Goal: Task Accomplishment & Management: Manage account settings

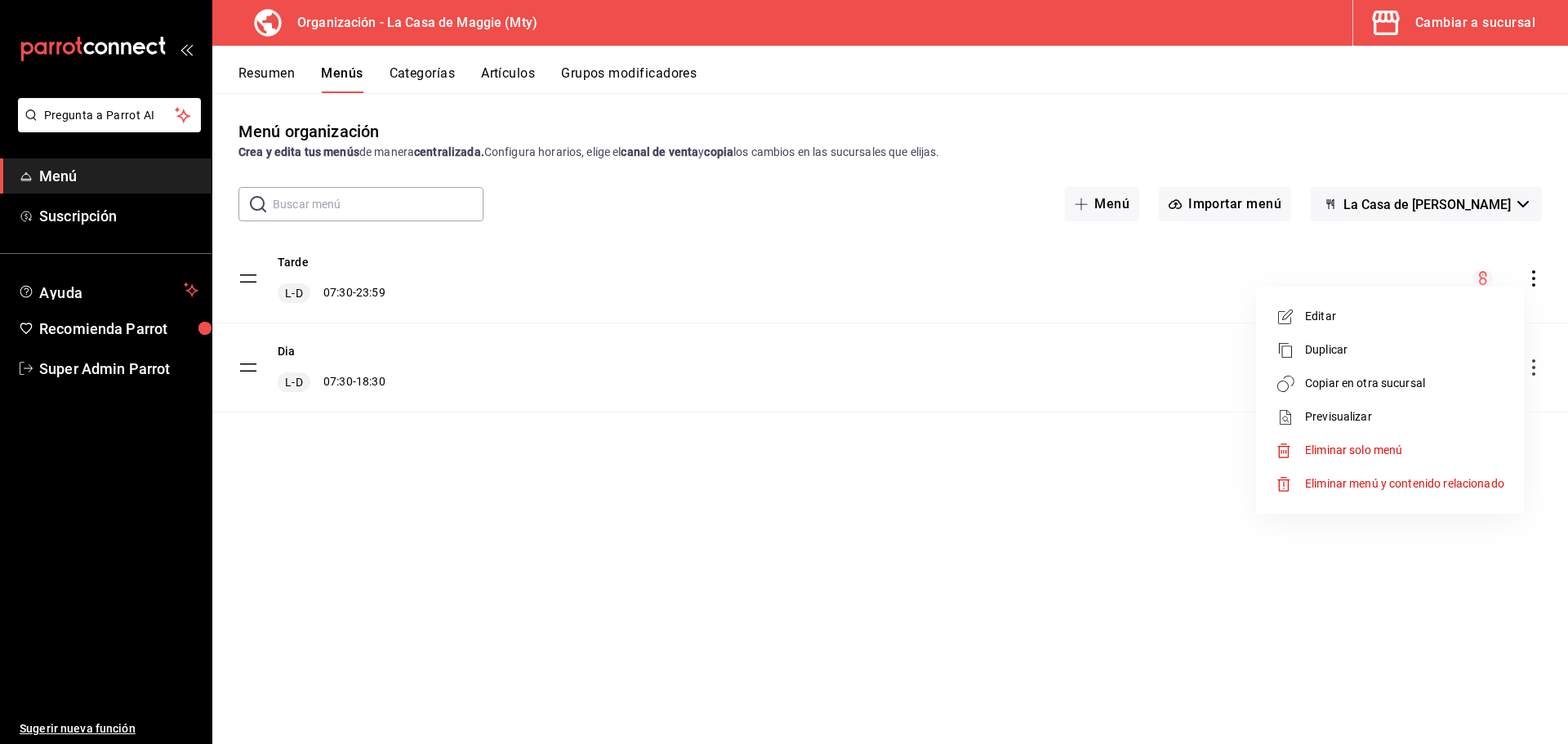
click at [1502, 21] on div at bounding box center [784, 372] width 1568 height 744
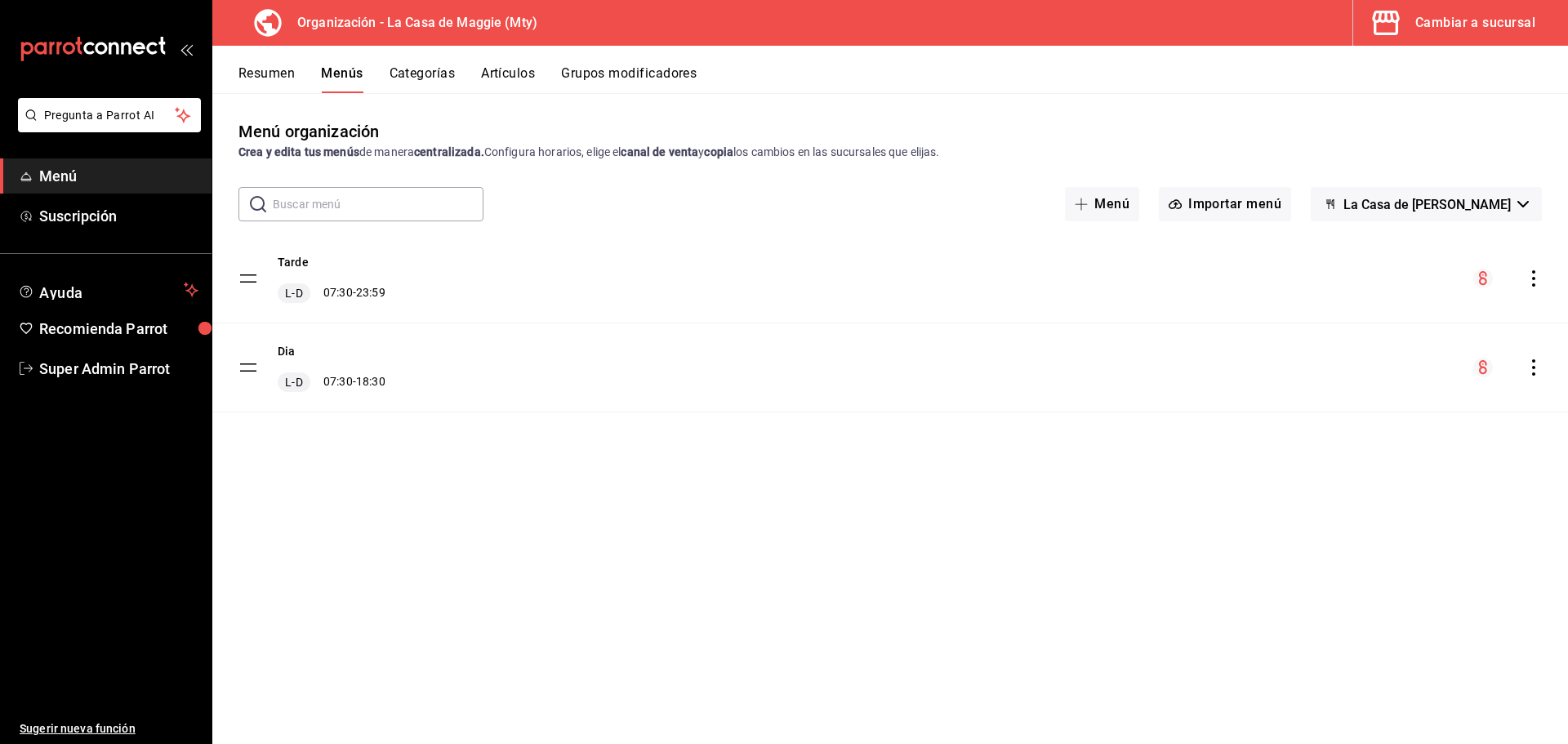
click at [1448, 20] on div "Cambiar a sucursal" at bounding box center [1475, 23] width 120 height 23
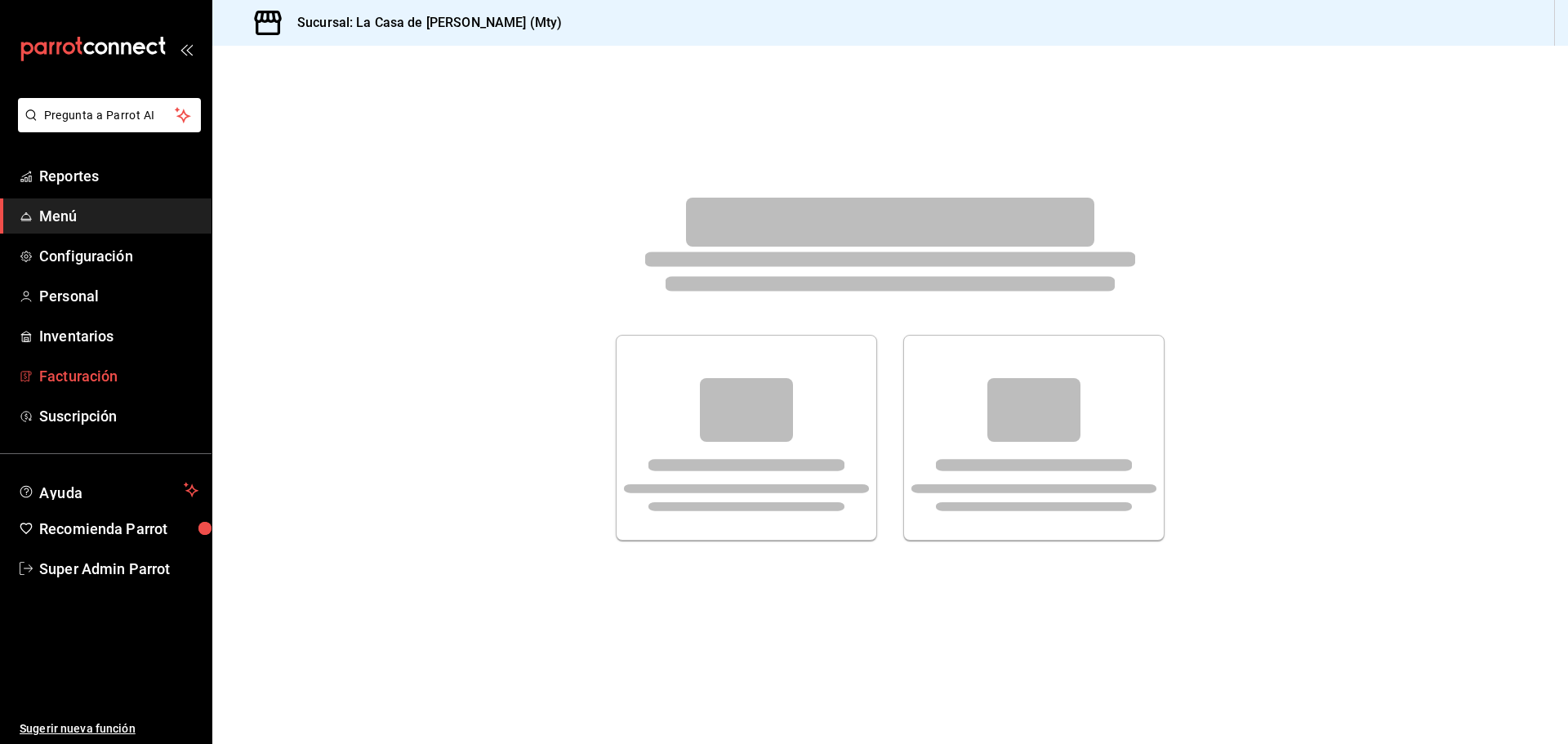
click at [81, 382] on span "Facturación" at bounding box center [118, 375] width 159 height 22
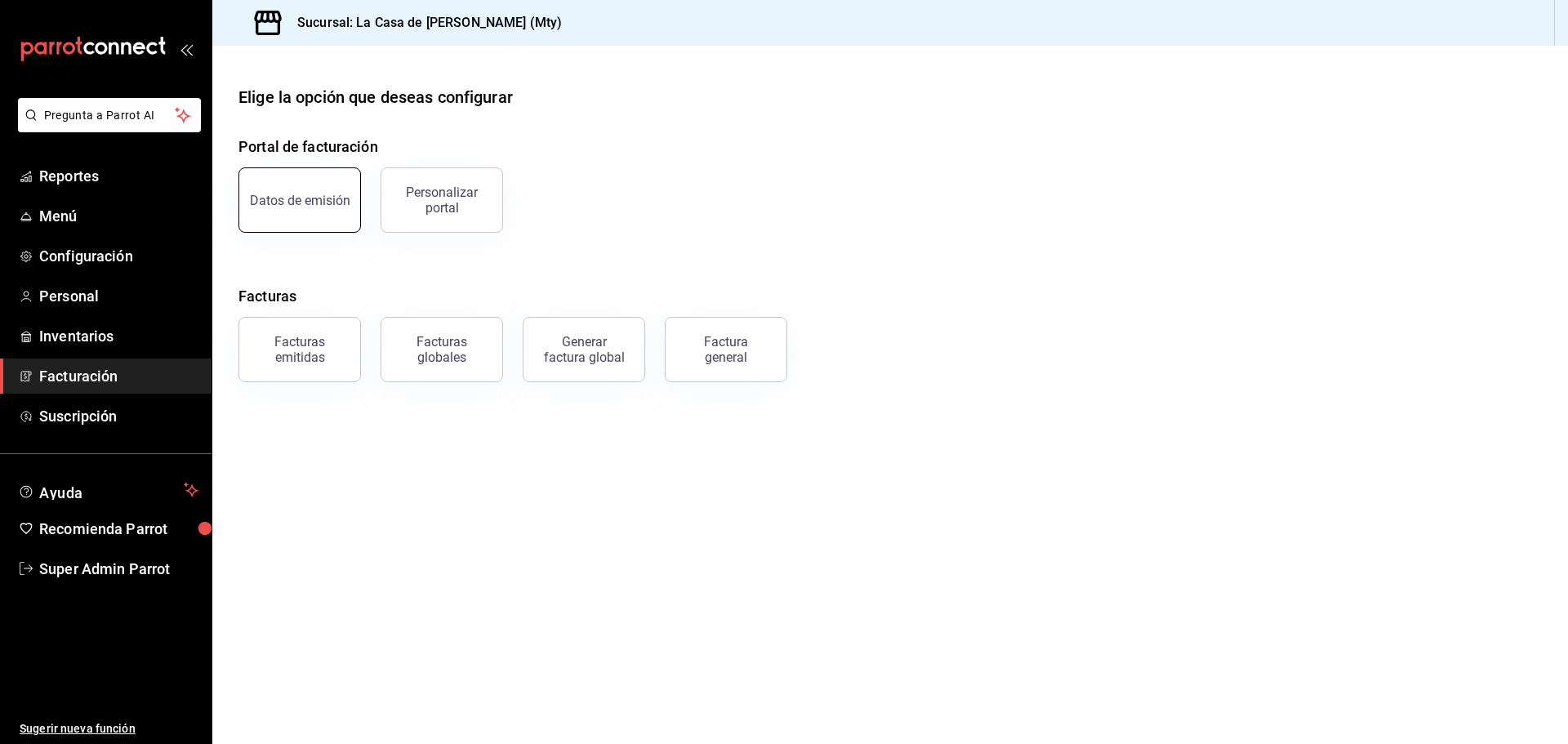
click at [294, 228] on button "Datos de emisión" at bounding box center [299, 200] width 122 height 65
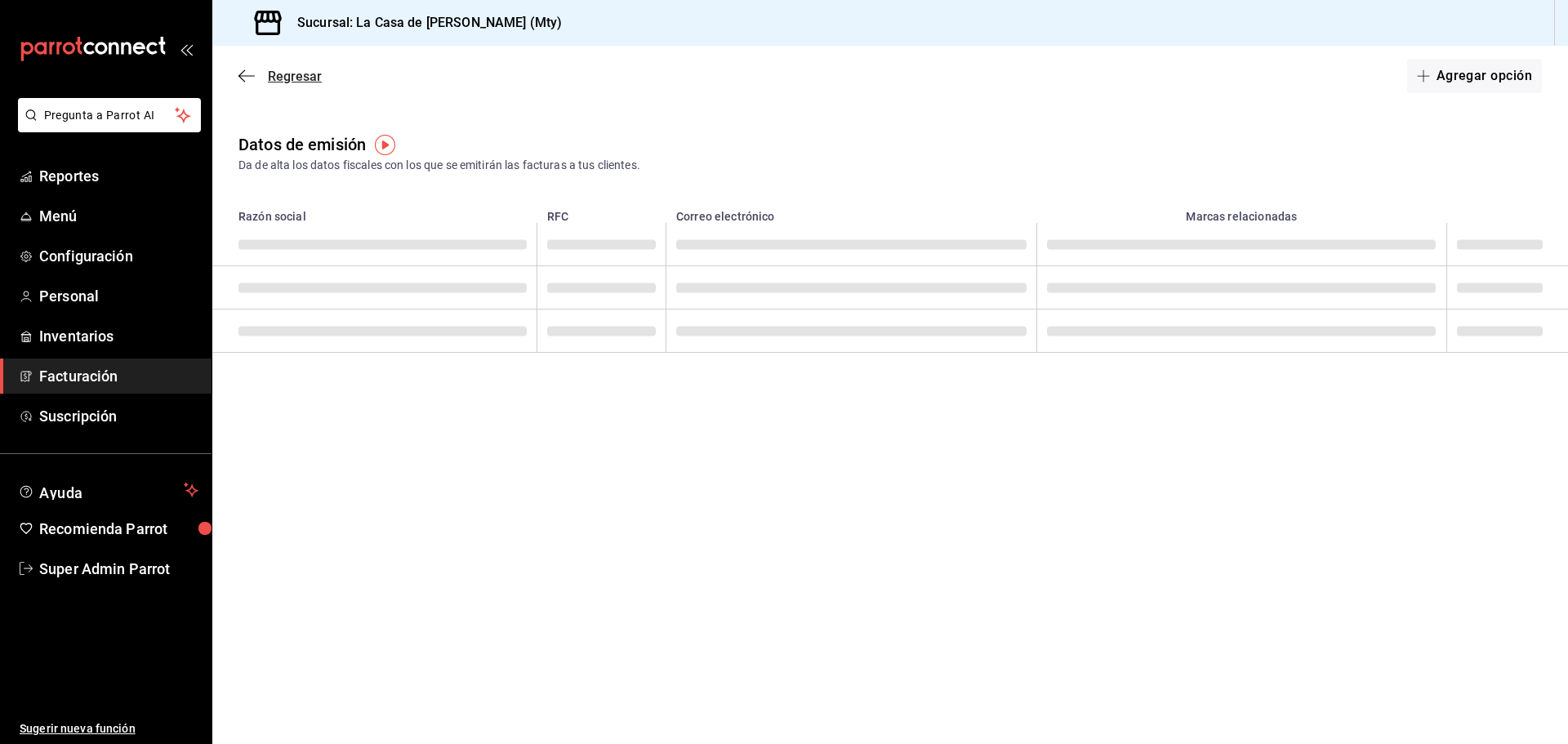
click at [251, 75] on icon "button" at bounding box center [246, 75] width 16 height 14
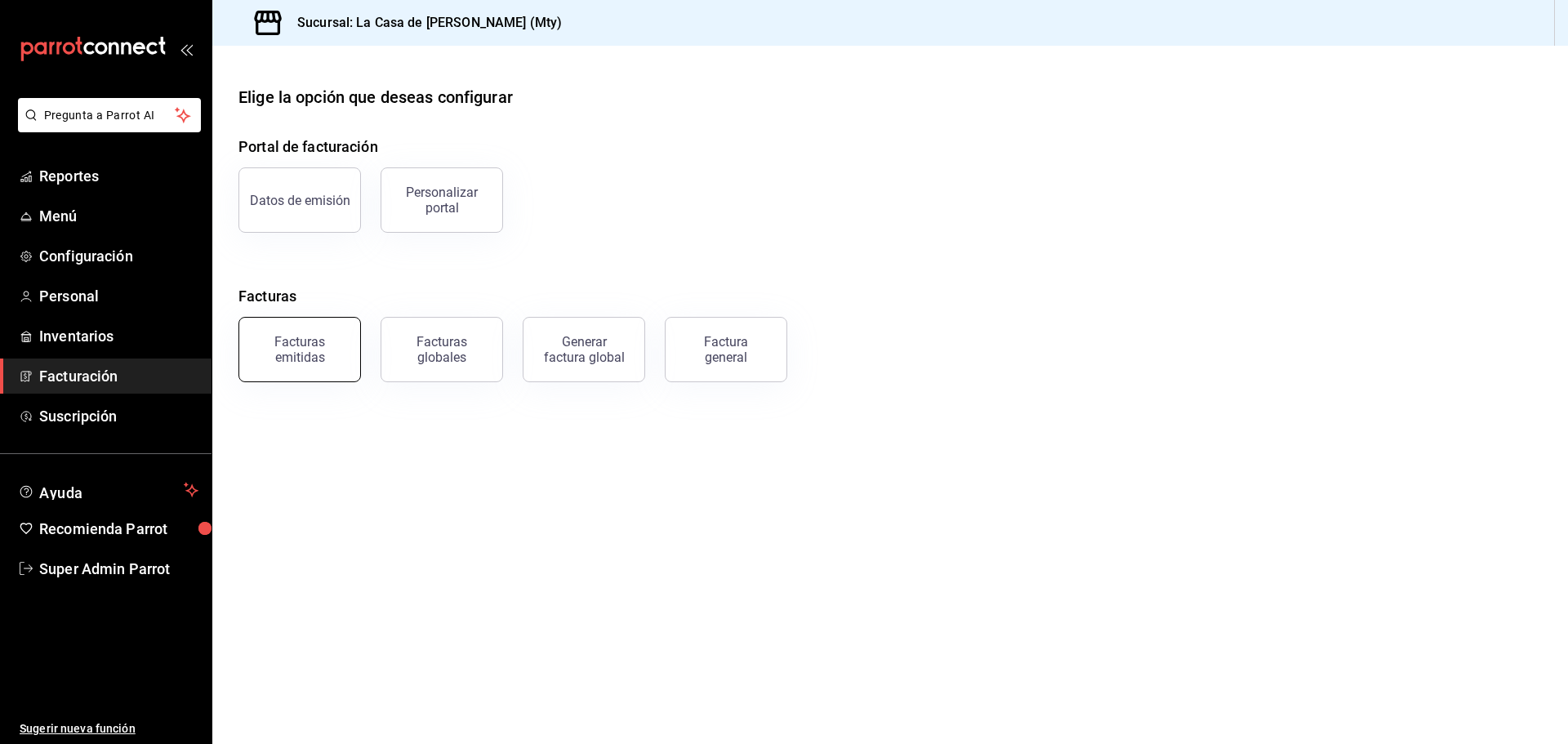
click at [293, 355] on div "Facturas emitidas" at bounding box center [299, 349] width 101 height 31
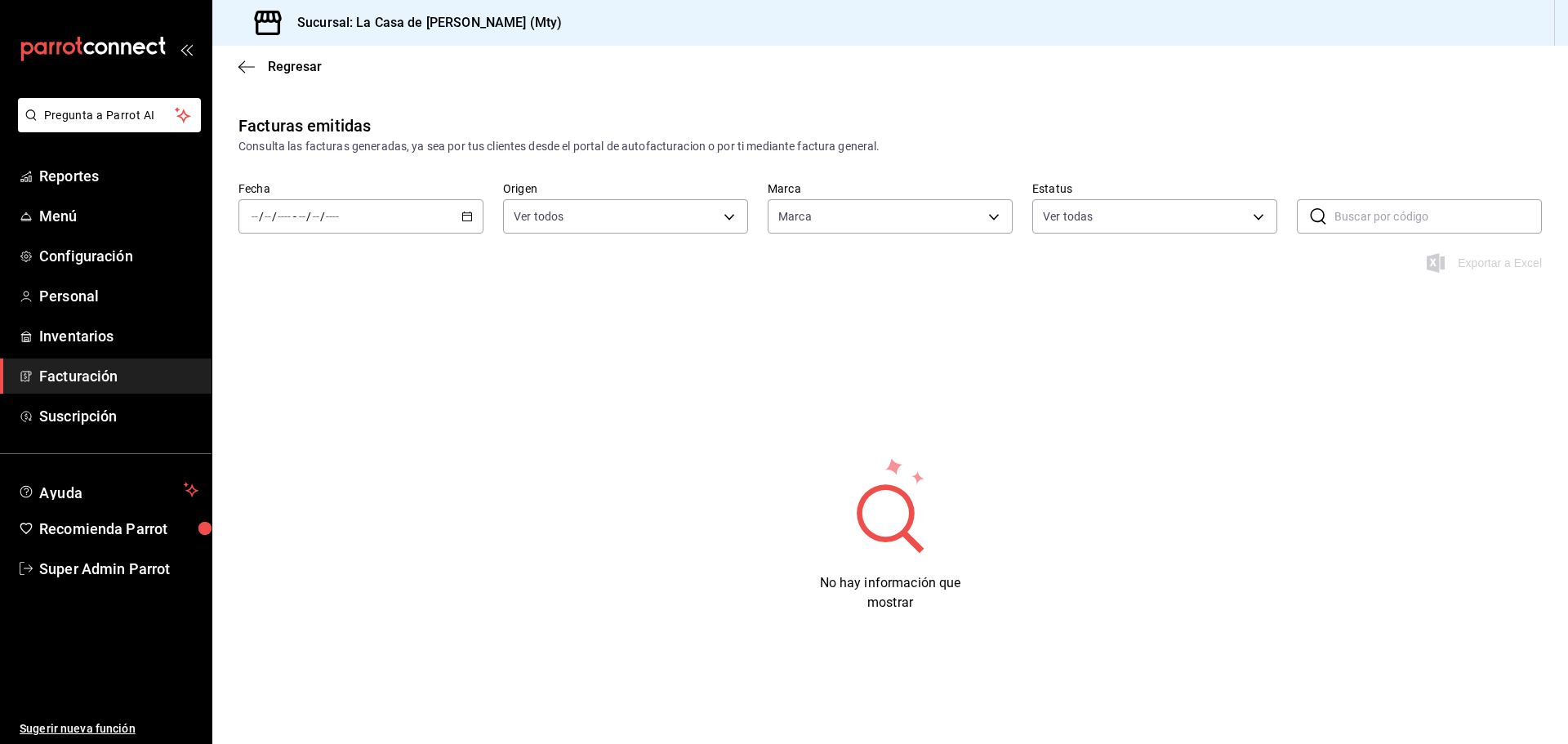
type input "e9179999-a7de-407e-ae24-c179d6bedab1"
click at [80, 380] on span "Facturación" at bounding box center [118, 375] width 159 height 22
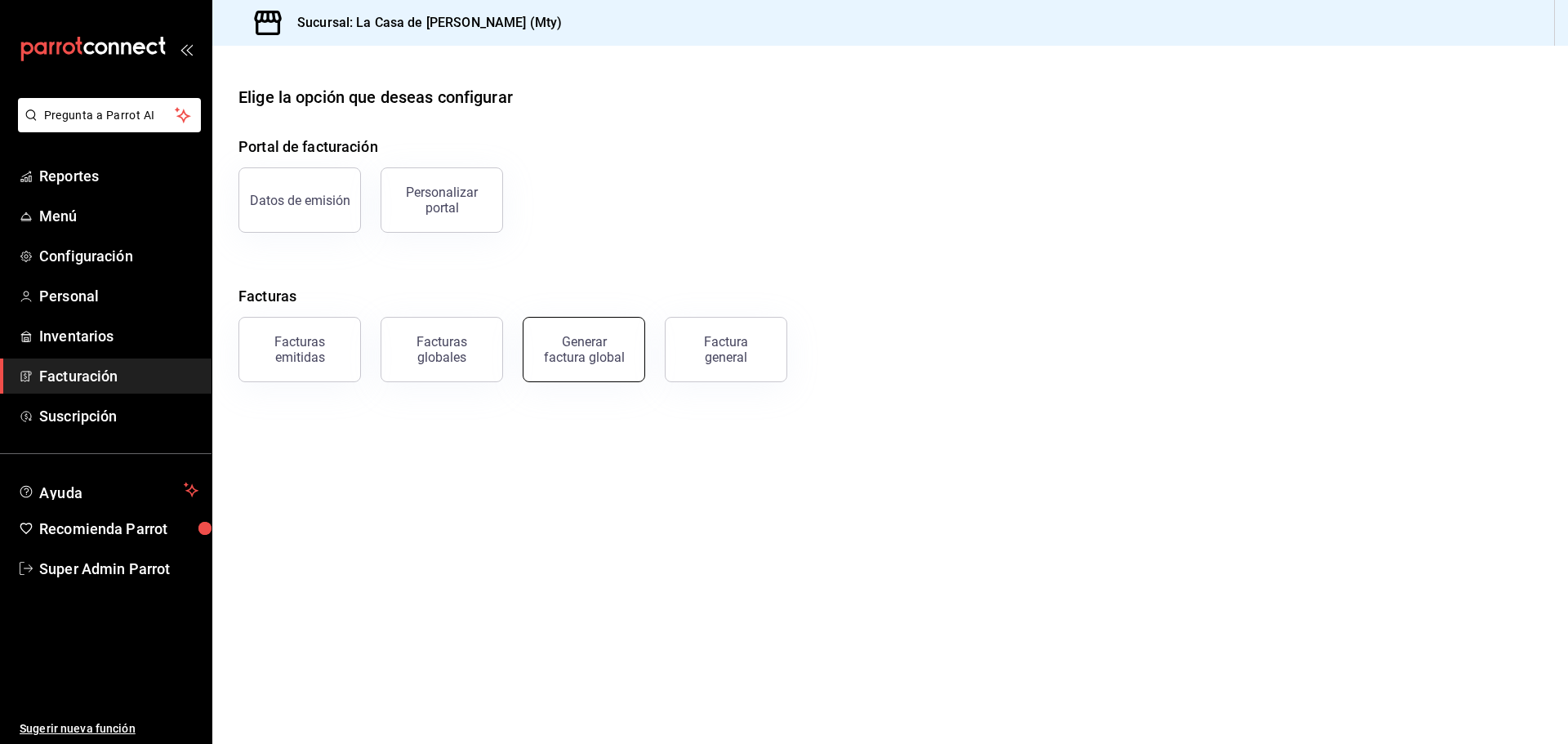
click at [574, 364] on button "Generar factura global" at bounding box center [583, 349] width 122 height 65
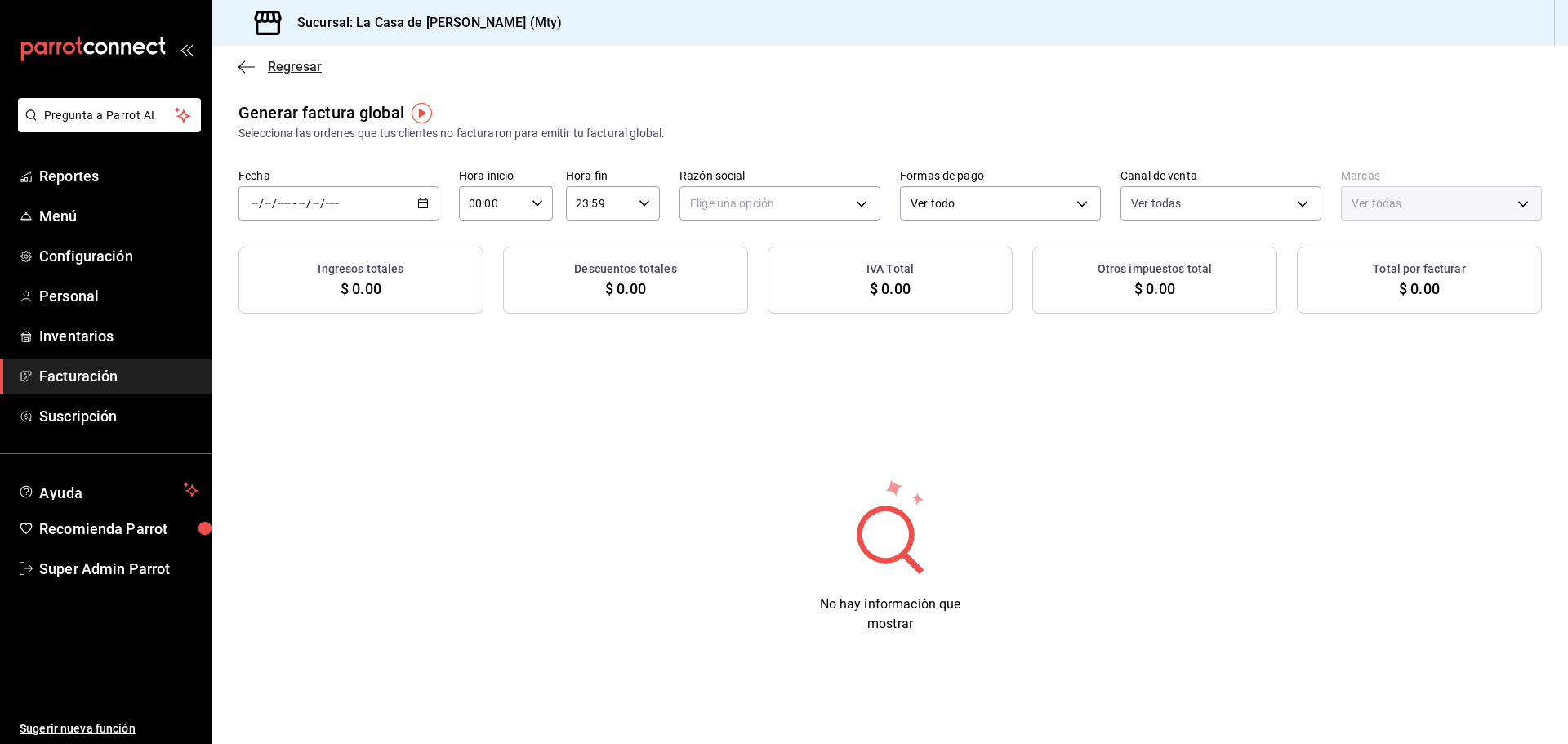
click at [242, 70] on icon "button" at bounding box center [246, 66] width 16 height 14
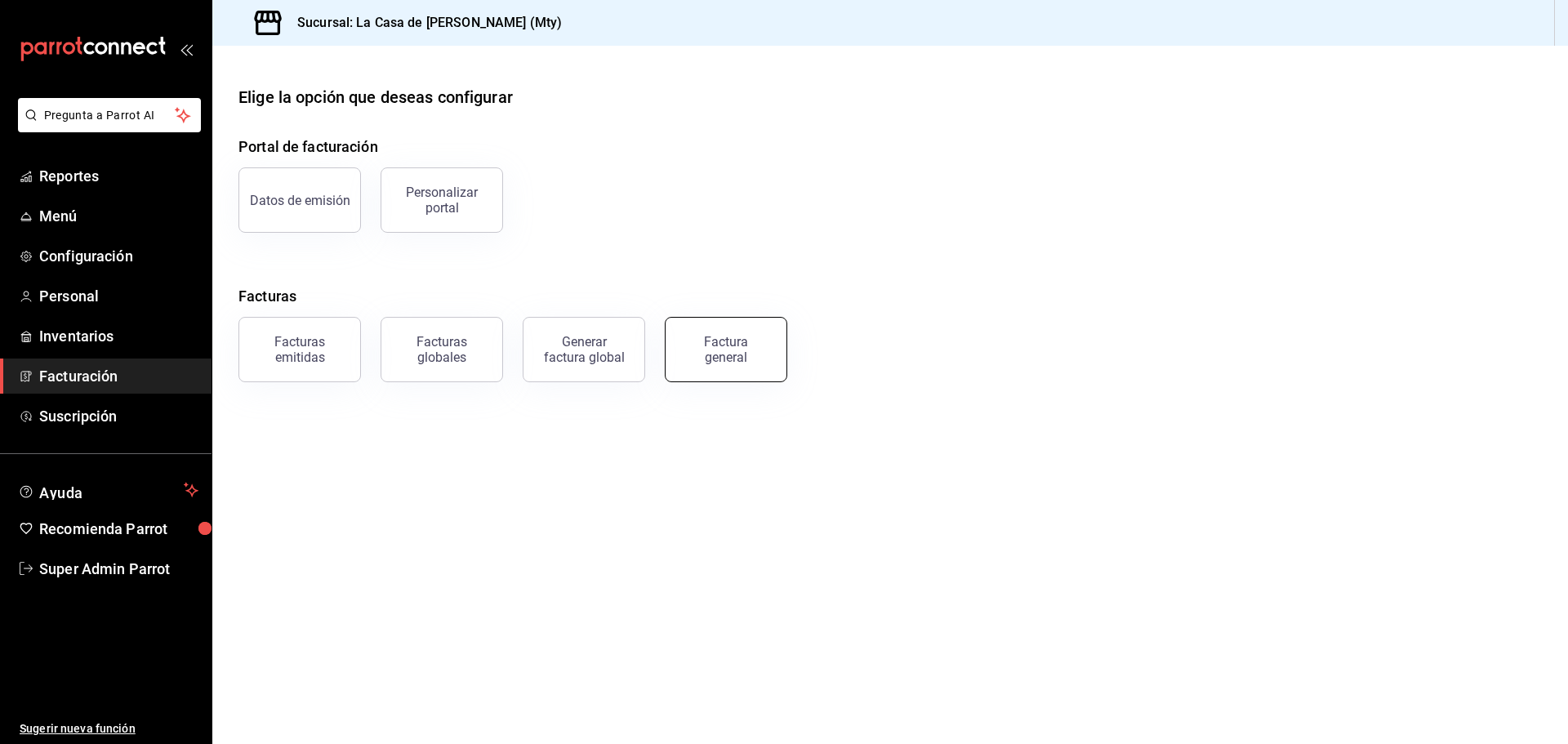
click at [689, 361] on div "Factura general" at bounding box center [726, 349] width 82 height 31
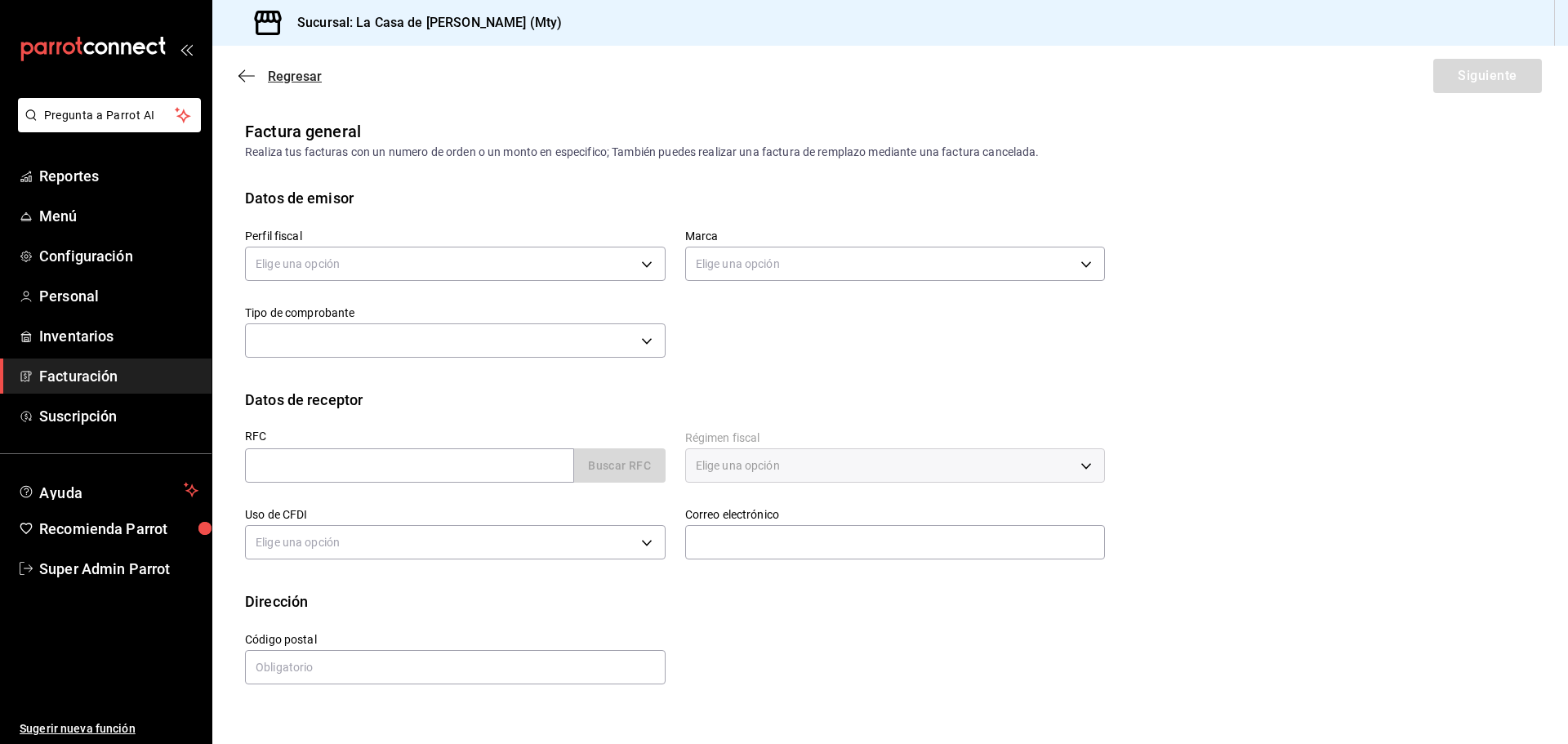
click at [252, 80] on icon "button" at bounding box center [246, 75] width 16 height 14
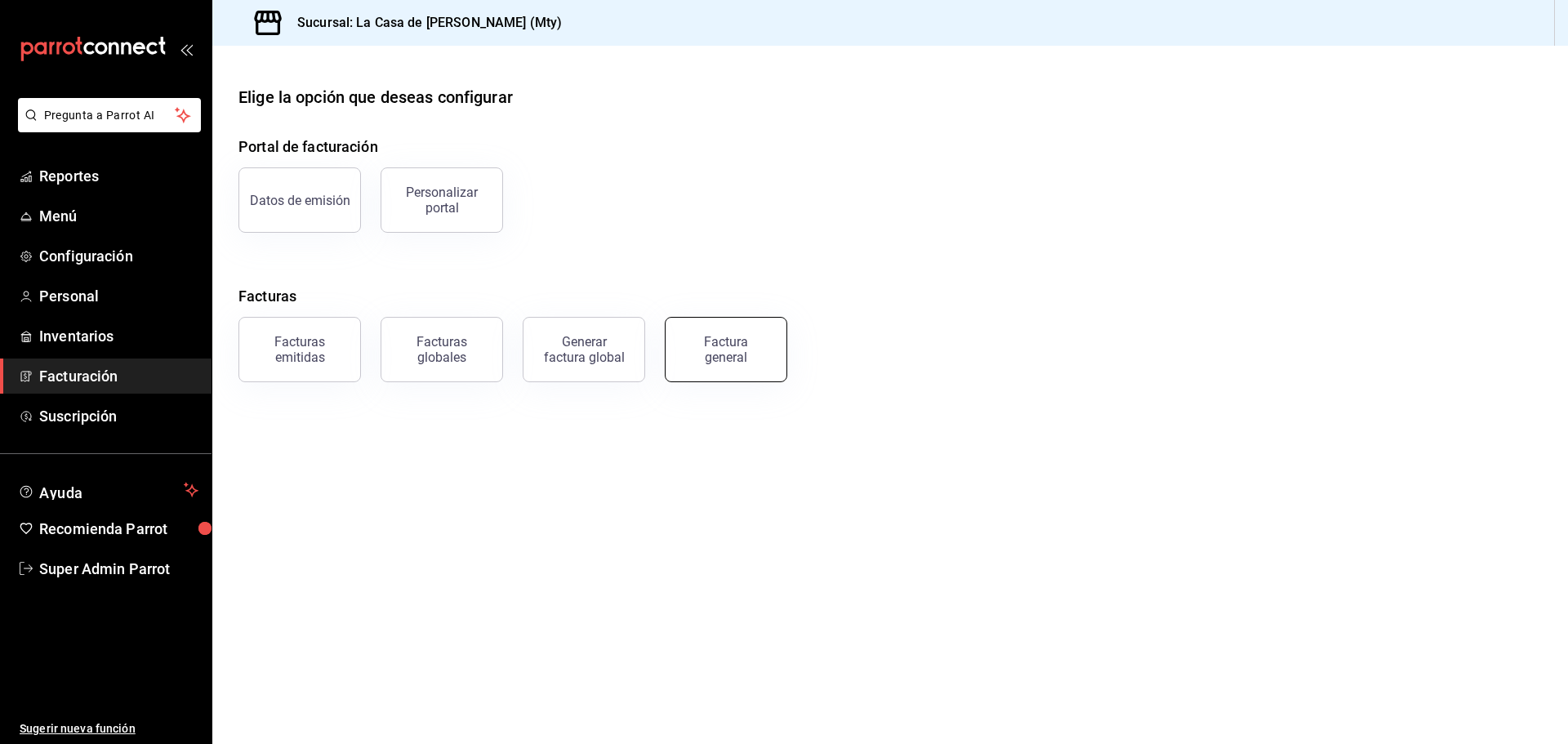
click at [711, 353] on div "Factura general" at bounding box center [726, 349] width 82 height 31
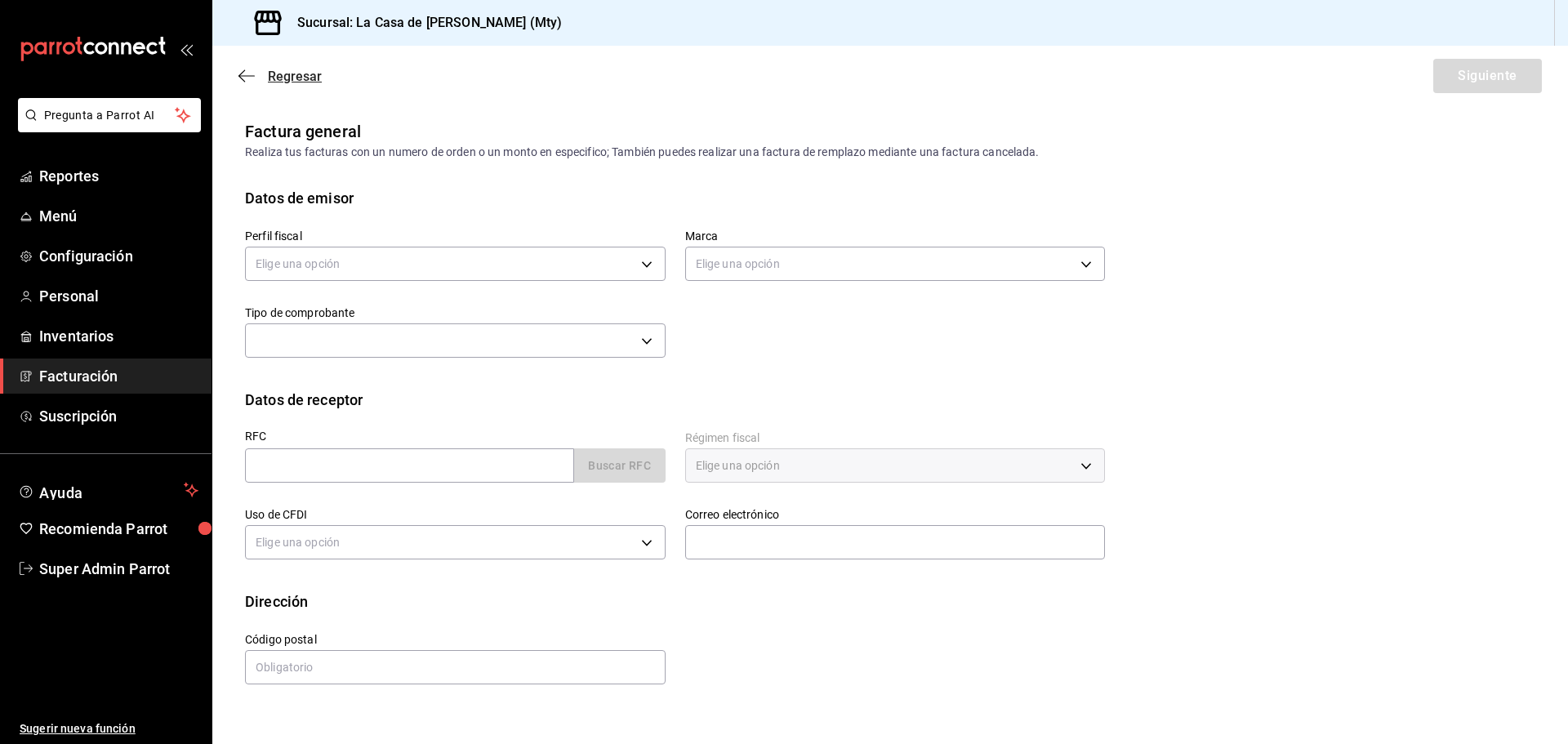
click at [253, 70] on icon "button" at bounding box center [246, 75] width 16 height 14
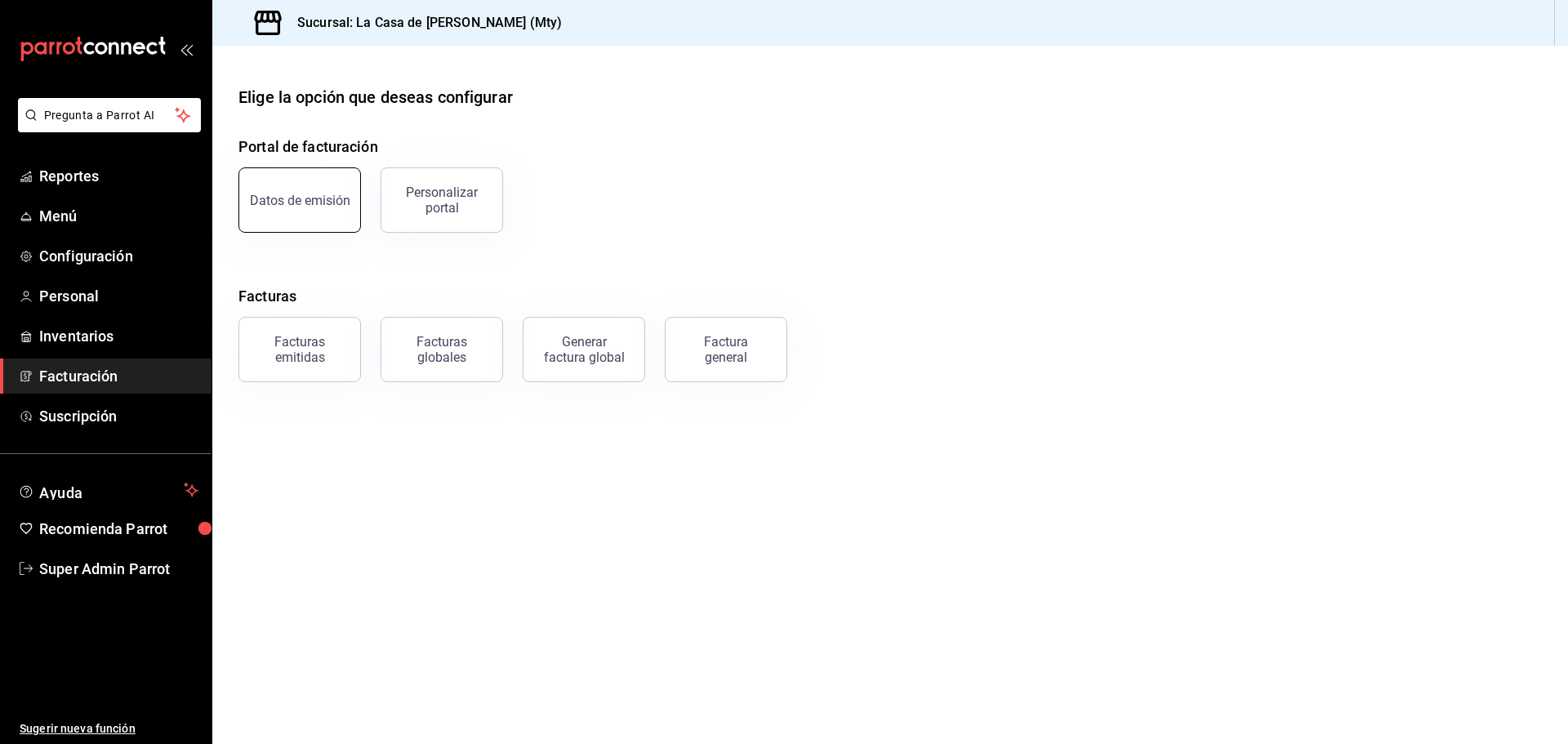
click at [304, 218] on button "Datos de emisión" at bounding box center [299, 200] width 122 height 65
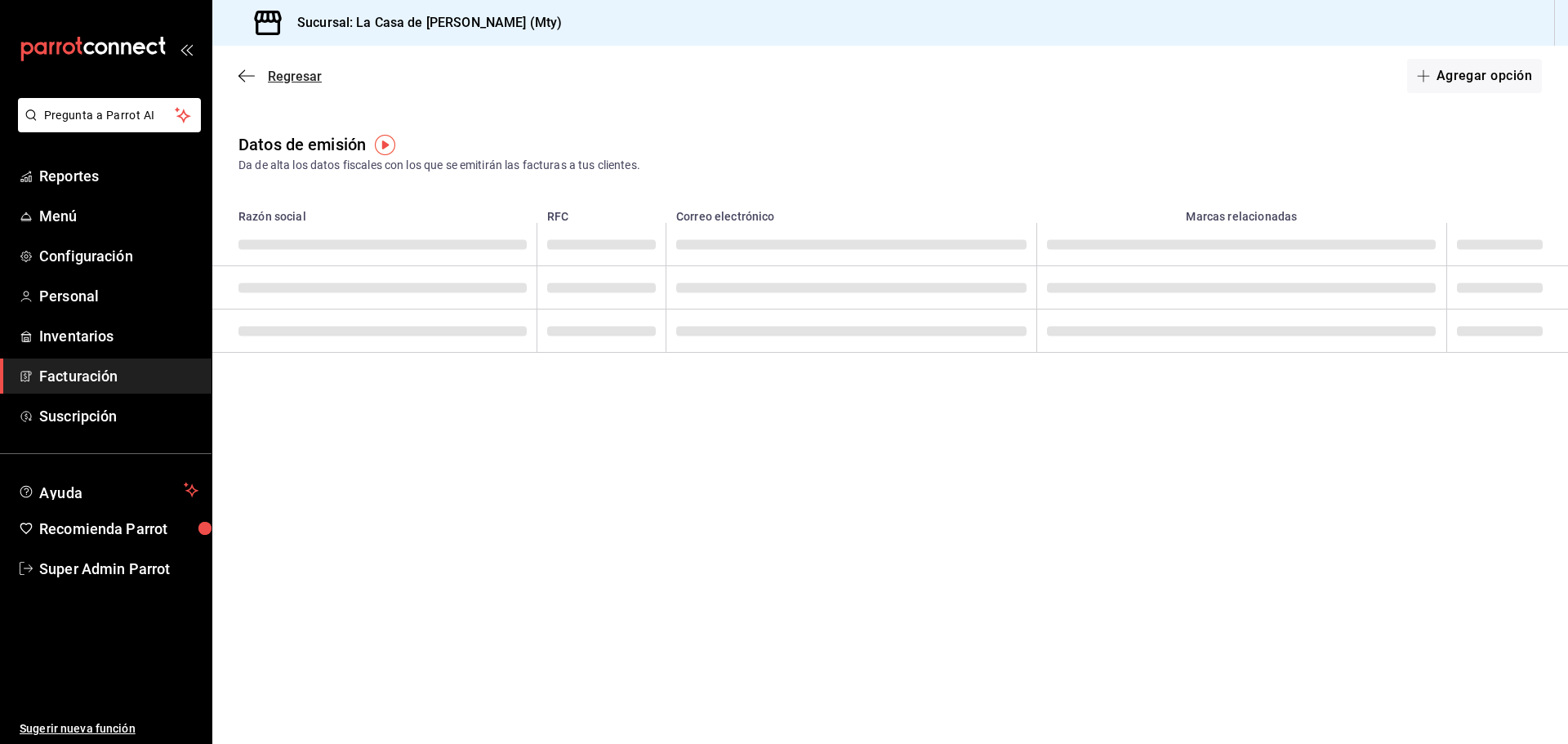
click at [248, 81] on icon "button" at bounding box center [246, 75] width 16 height 14
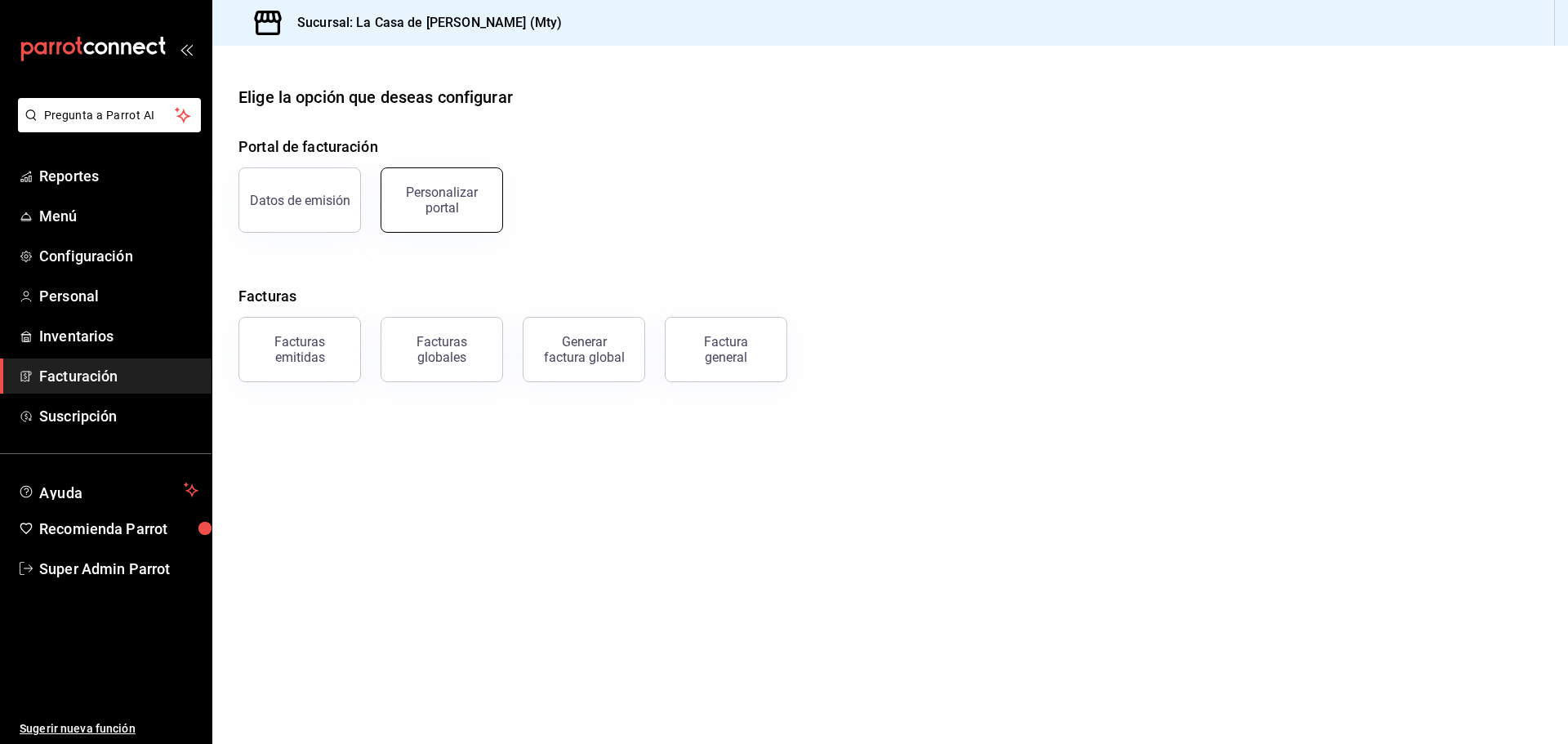
click at [398, 194] on div "Personalizar portal" at bounding box center [441, 200] width 101 height 31
